Goal: Information Seeking & Learning: Learn about a topic

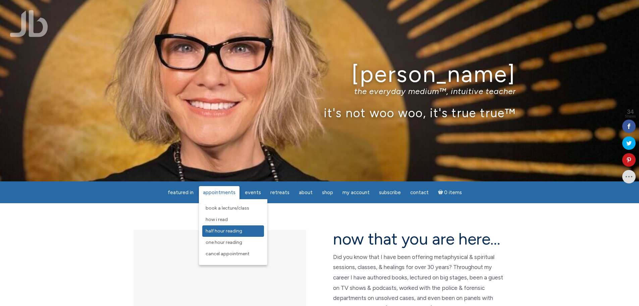
click at [234, 228] on span "Half Hour Reading" at bounding box center [224, 231] width 37 height 6
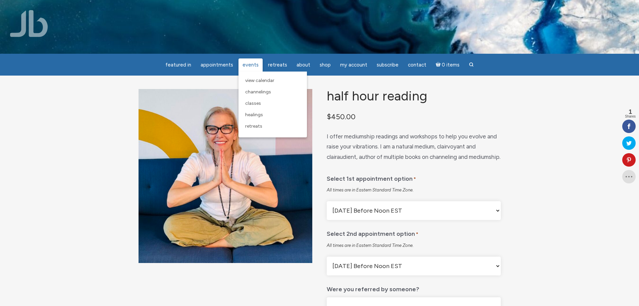
click at [256, 65] on span "Events" at bounding box center [251, 65] width 16 height 6
click at [265, 92] on span "Channelings" at bounding box center [258, 92] width 26 height 6
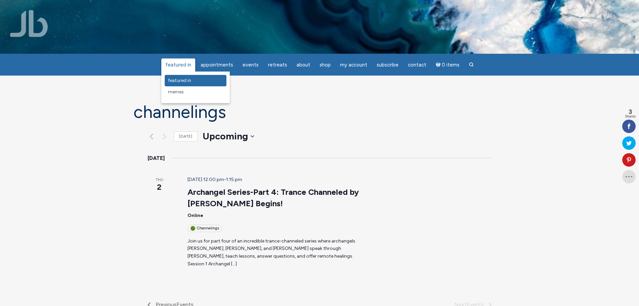
click at [185, 82] on span "featured in" at bounding box center [179, 80] width 23 height 6
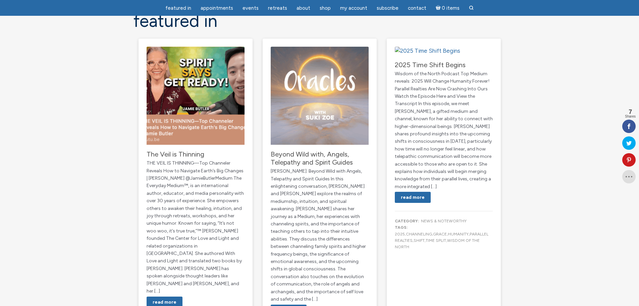
scroll to position [71, 0]
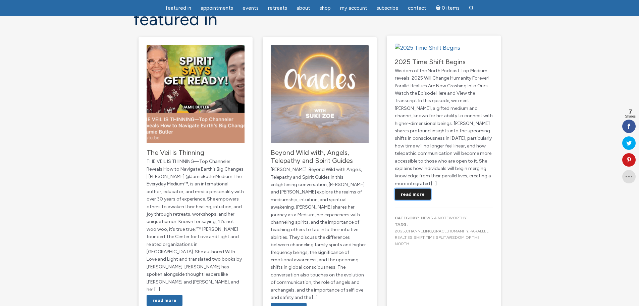
click at [415, 200] on link "Read More" at bounding box center [413, 194] width 36 height 11
